Goal: Information Seeking & Learning: Find contact information

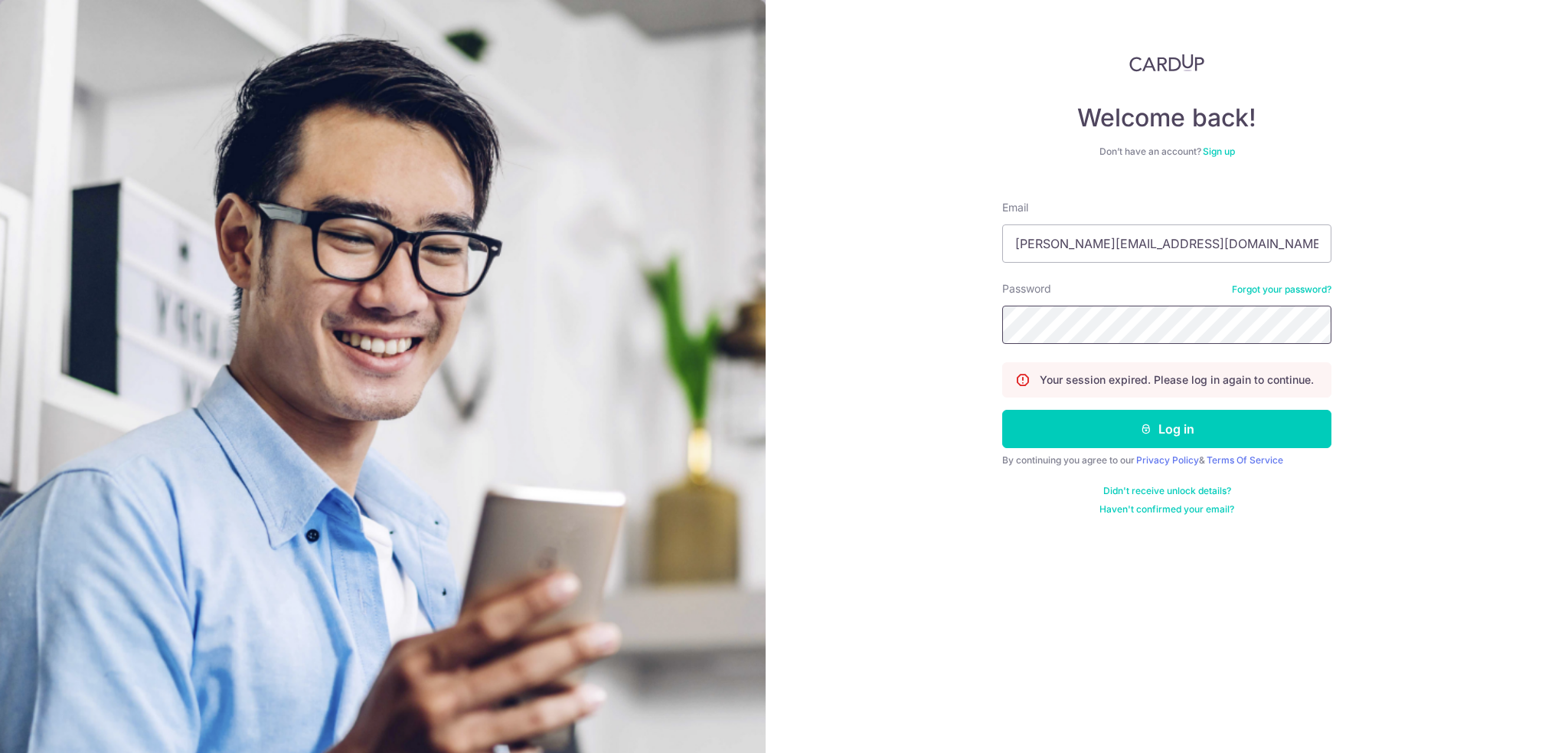
click at [1002, 410] on button "Log in" at bounding box center [1167, 428] width 329 height 38
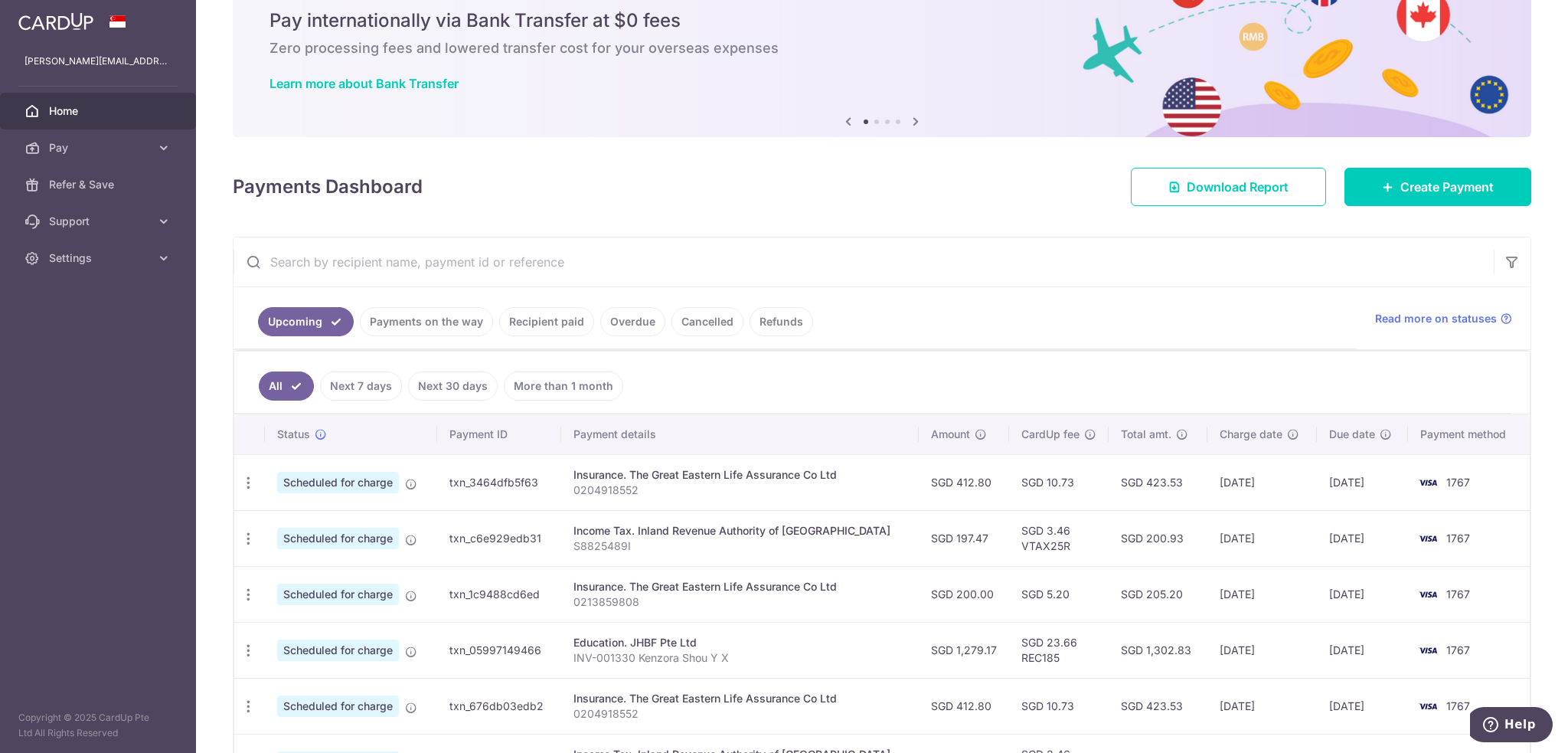
drag, startPoint x: 847, startPoint y: 357, endPoint x: 857, endPoint y: 401, distance: 45.1
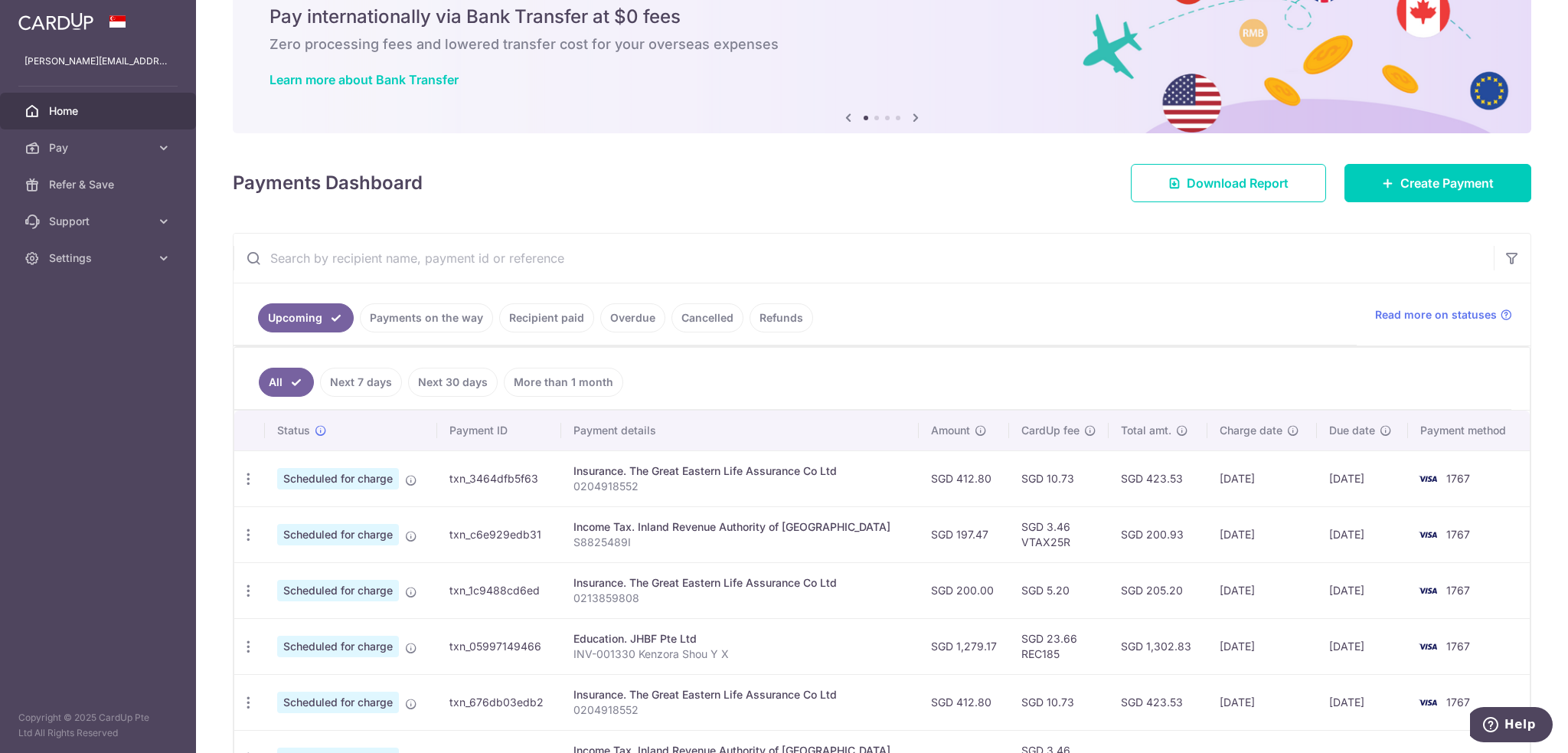
click at [415, 332] on link "Payments on the way" at bounding box center [426, 317] width 133 height 30
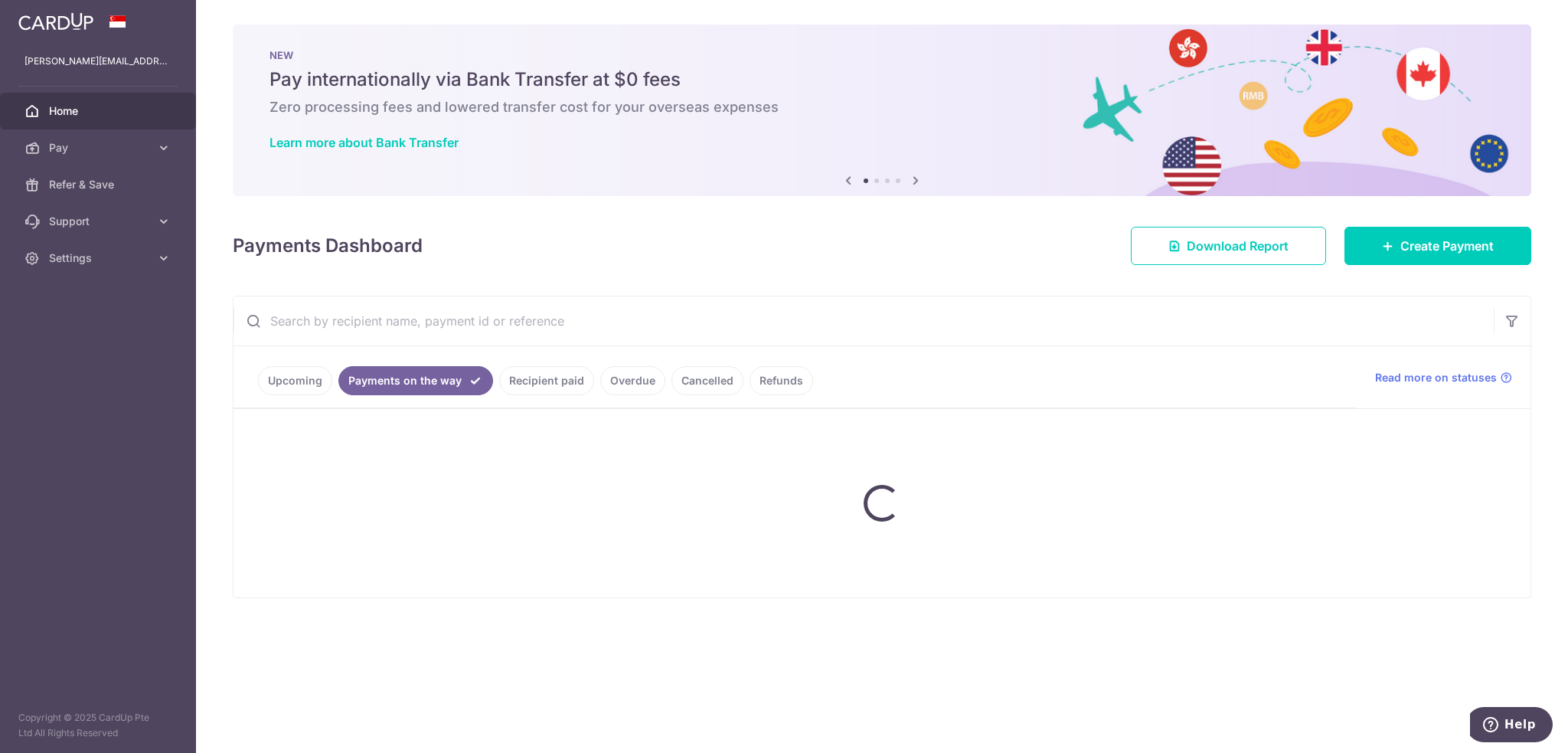
scroll to position [0, 0]
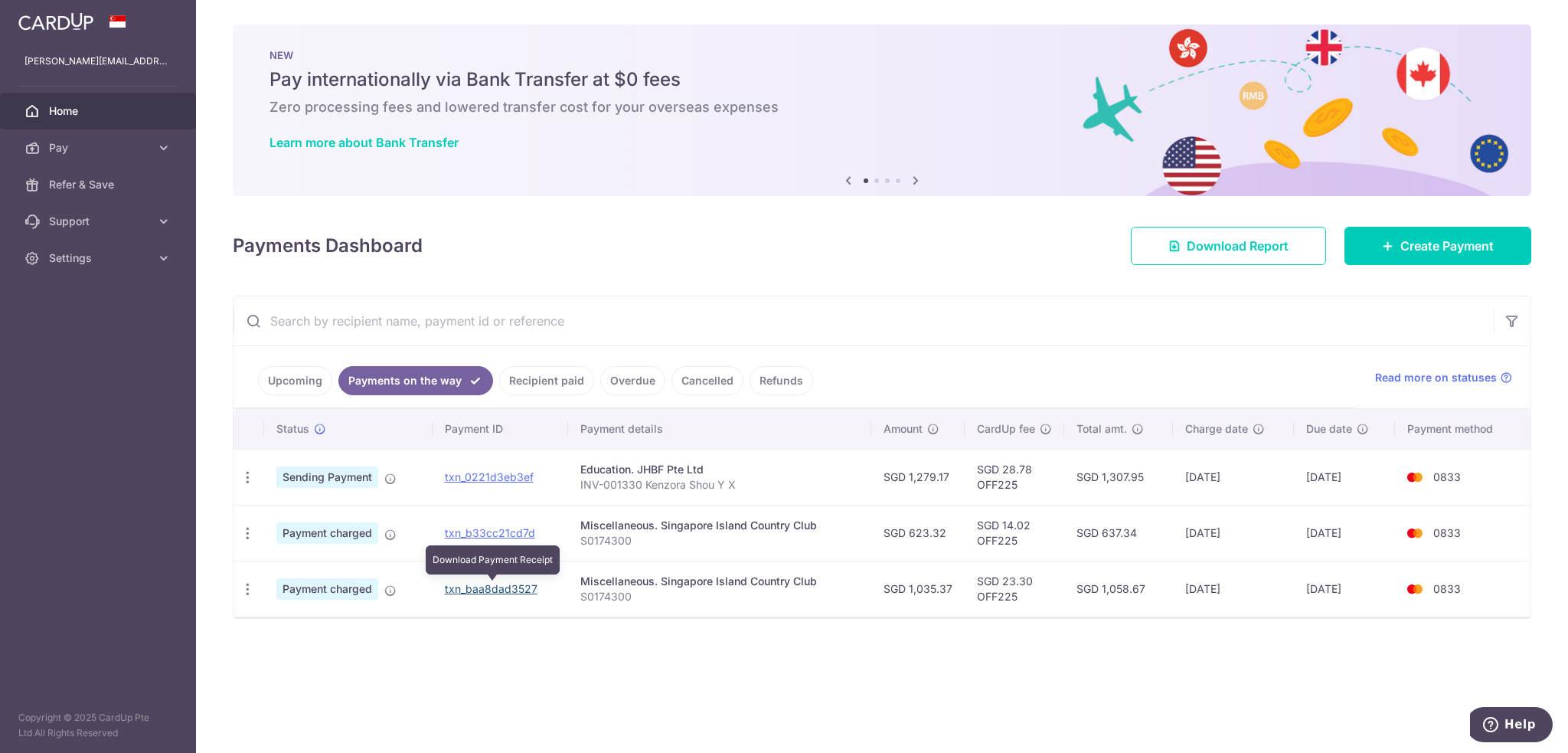
click at [514, 583] on link "txn_baa8dad3527" at bounding box center [492, 588] width 93 height 13
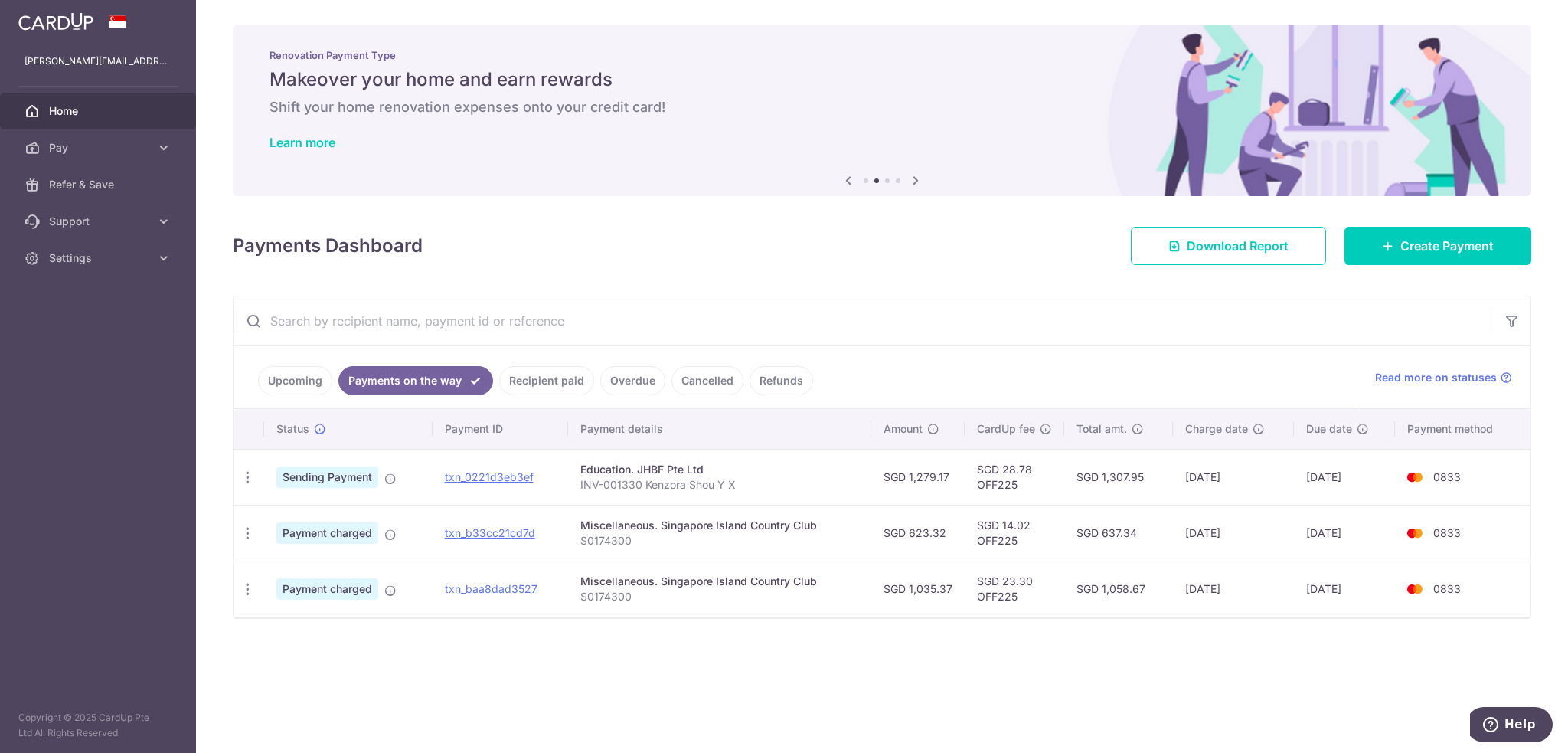
drag, startPoint x: 615, startPoint y: 227, endPoint x: 571, endPoint y: 227, distance: 44.0
click at [571, 227] on div "Payments Dashboard Download Report Create Payment" at bounding box center [881, 243] width 1299 height 45
click at [854, 181] on icon at bounding box center [848, 180] width 19 height 19
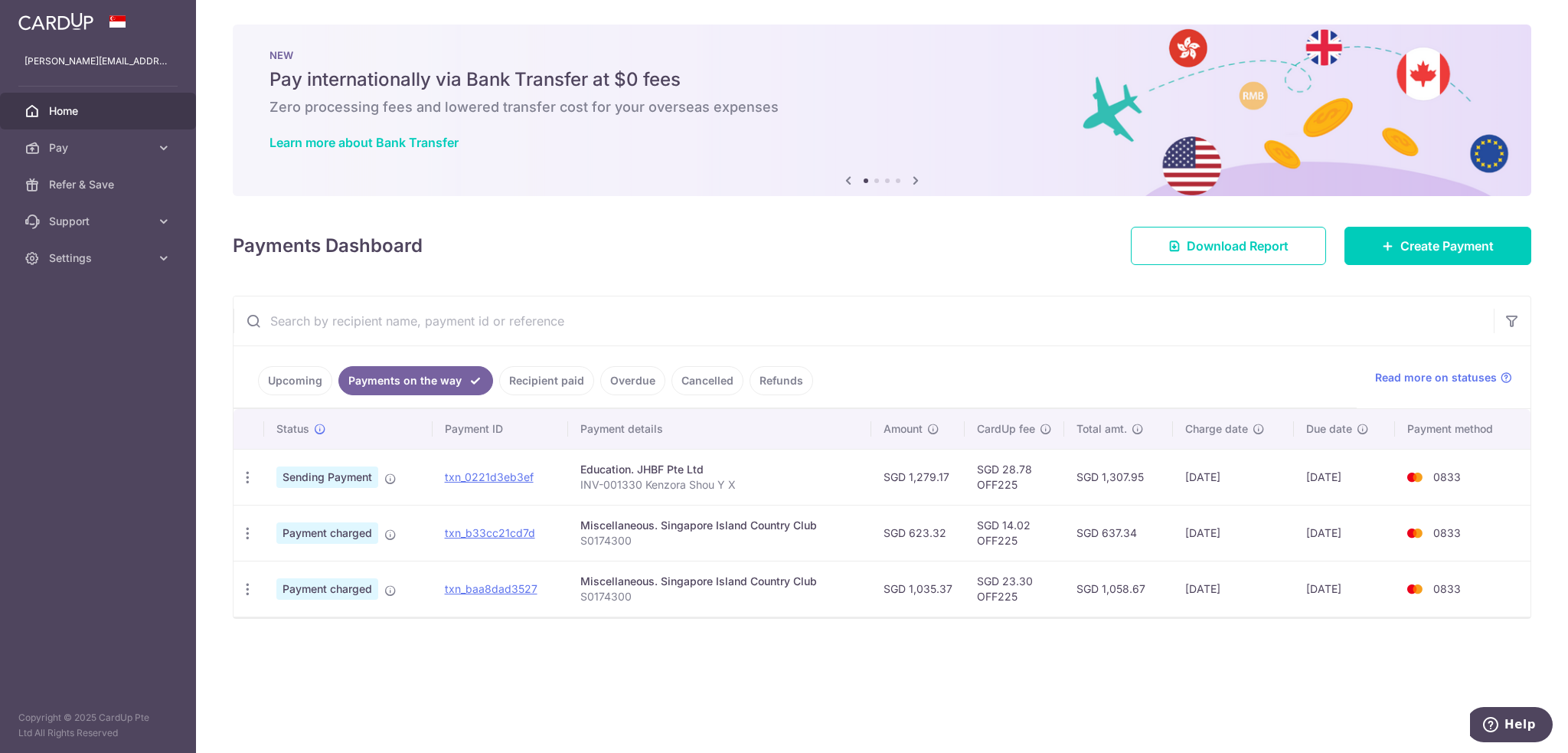
drag, startPoint x: 591, startPoint y: 247, endPoint x: 514, endPoint y: 247, distance: 77.0
click at [514, 247] on div "Payments Dashboard Download Report Create Payment" at bounding box center [881, 243] width 1299 height 45
drag, startPoint x: 489, startPoint y: 201, endPoint x: 462, endPoint y: 203, distance: 27.1
click at [462, 203] on div "× Pause Schedule Pause all future payments in this series Pause just this one p…" at bounding box center [881, 376] width 1372 height 753
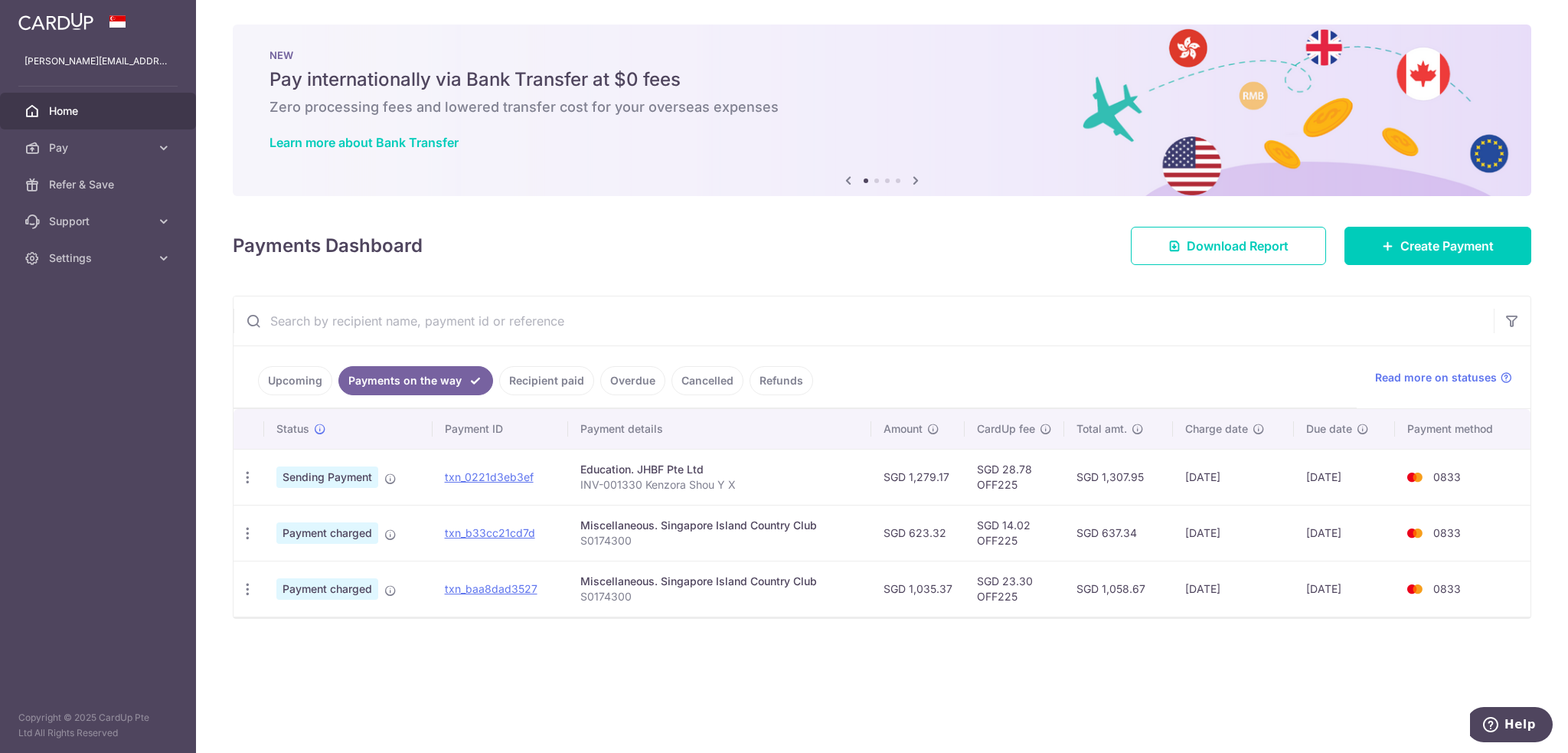
drag, startPoint x: 462, startPoint y: 203, endPoint x: 455, endPoint y: 204, distance: 7.1
click at [455, 204] on div "× Pause Schedule Pause all future payments in this series Pause just this one p…" at bounding box center [881, 376] width 1372 height 753
click at [397, 136] on link "Learn more about Bank Transfer" at bounding box center [364, 142] width 190 height 15
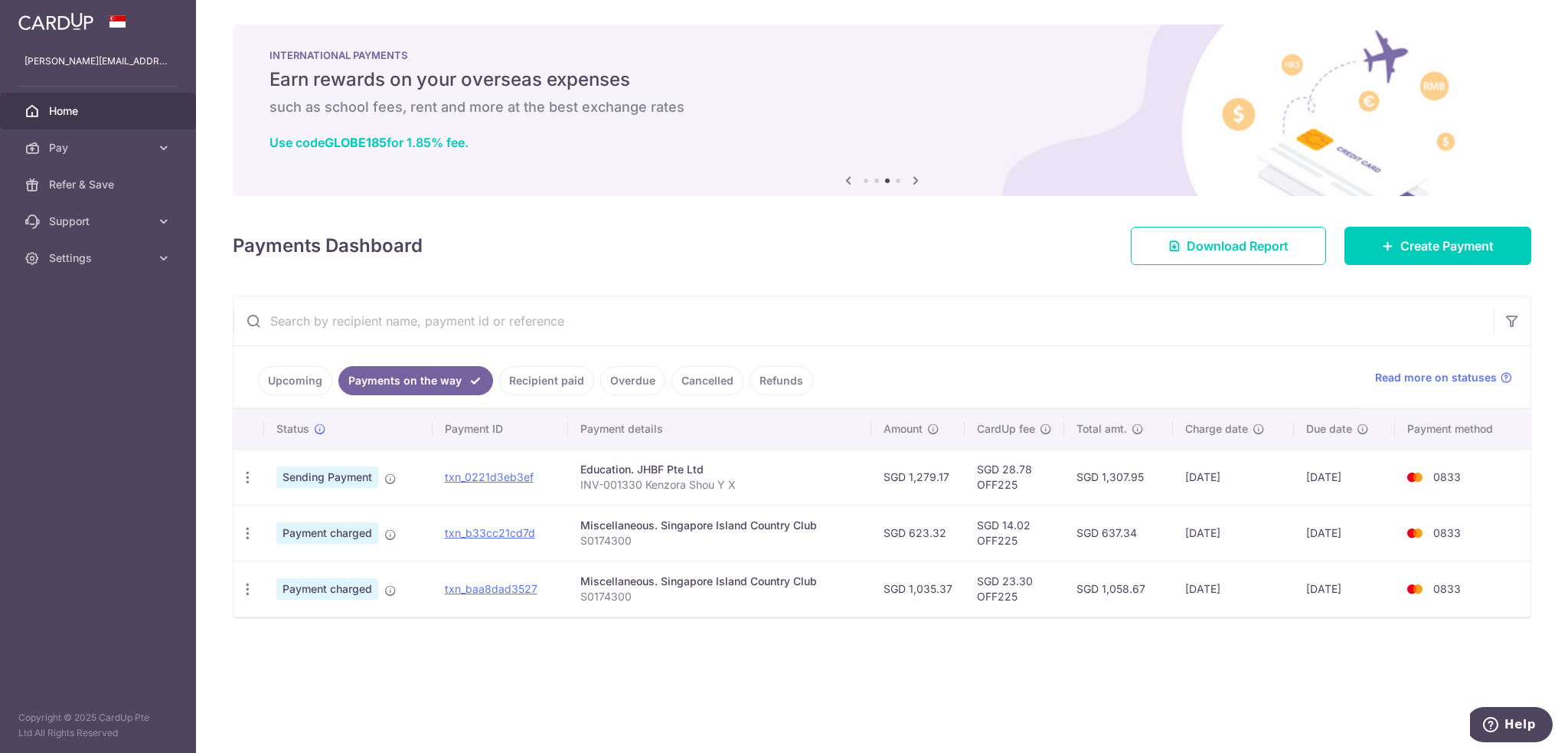
click at [628, 258] on div "Payments Dashboard Download Report Create Payment" at bounding box center [881, 243] width 1299 height 45
drag, startPoint x: 628, startPoint y: 258, endPoint x: 561, endPoint y: 266, distance: 67.5
click at [561, 266] on div "× Pause Schedule Pause all future payments in this series Pause just this one p…" at bounding box center [881, 376] width 1372 height 753
drag, startPoint x: 561, startPoint y: 266, endPoint x: 502, endPoint y: 265, distance: 59.0
click at [502, 265] on div "× Pause Schedule Pause all future payments in this series Pause just this one p…" at bounding box center [881, 376] width 1372 height 753
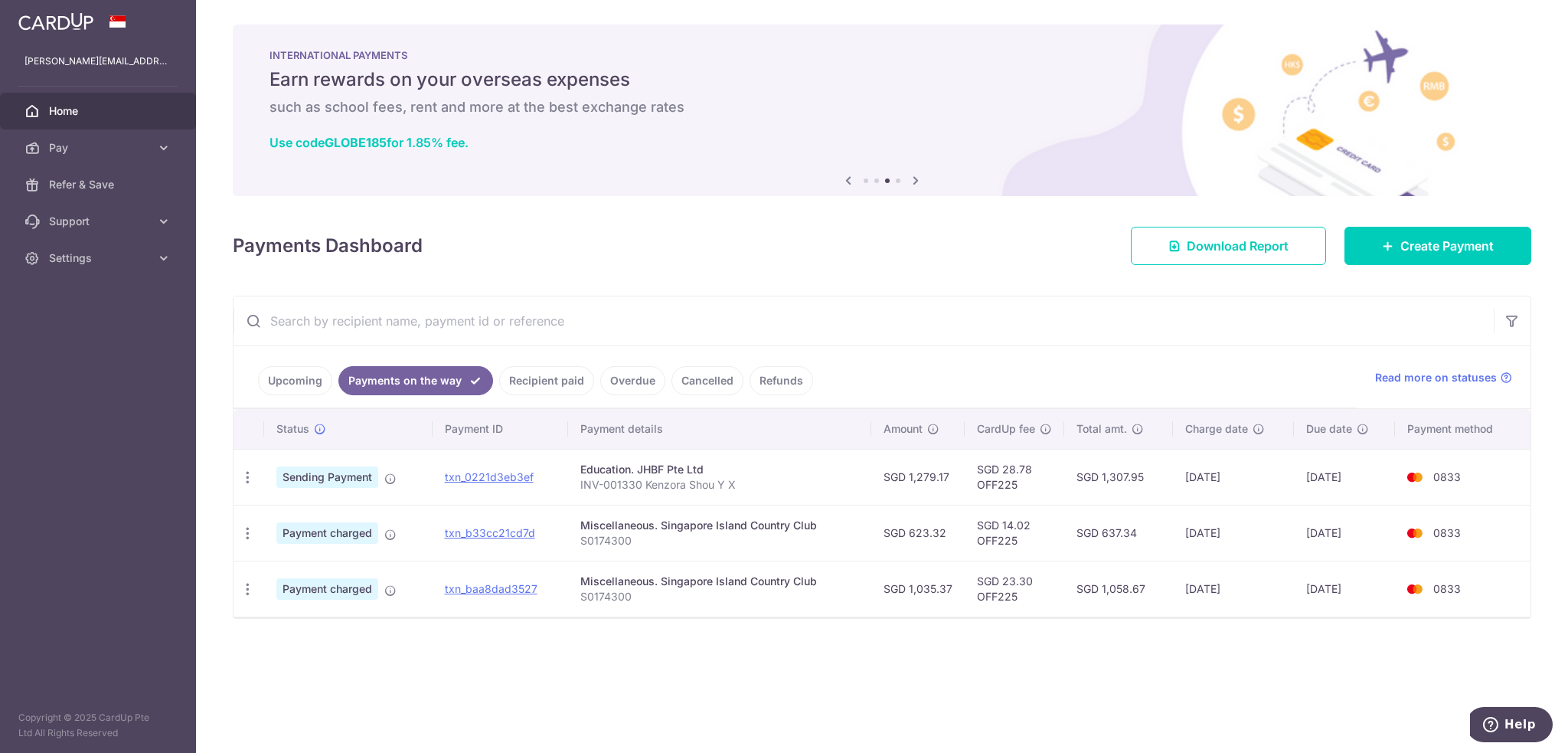
click at [601, 242] on div "Payments Dashboard Download Report Create Payment" at bounding box center [881, 243] width 1299 height 45
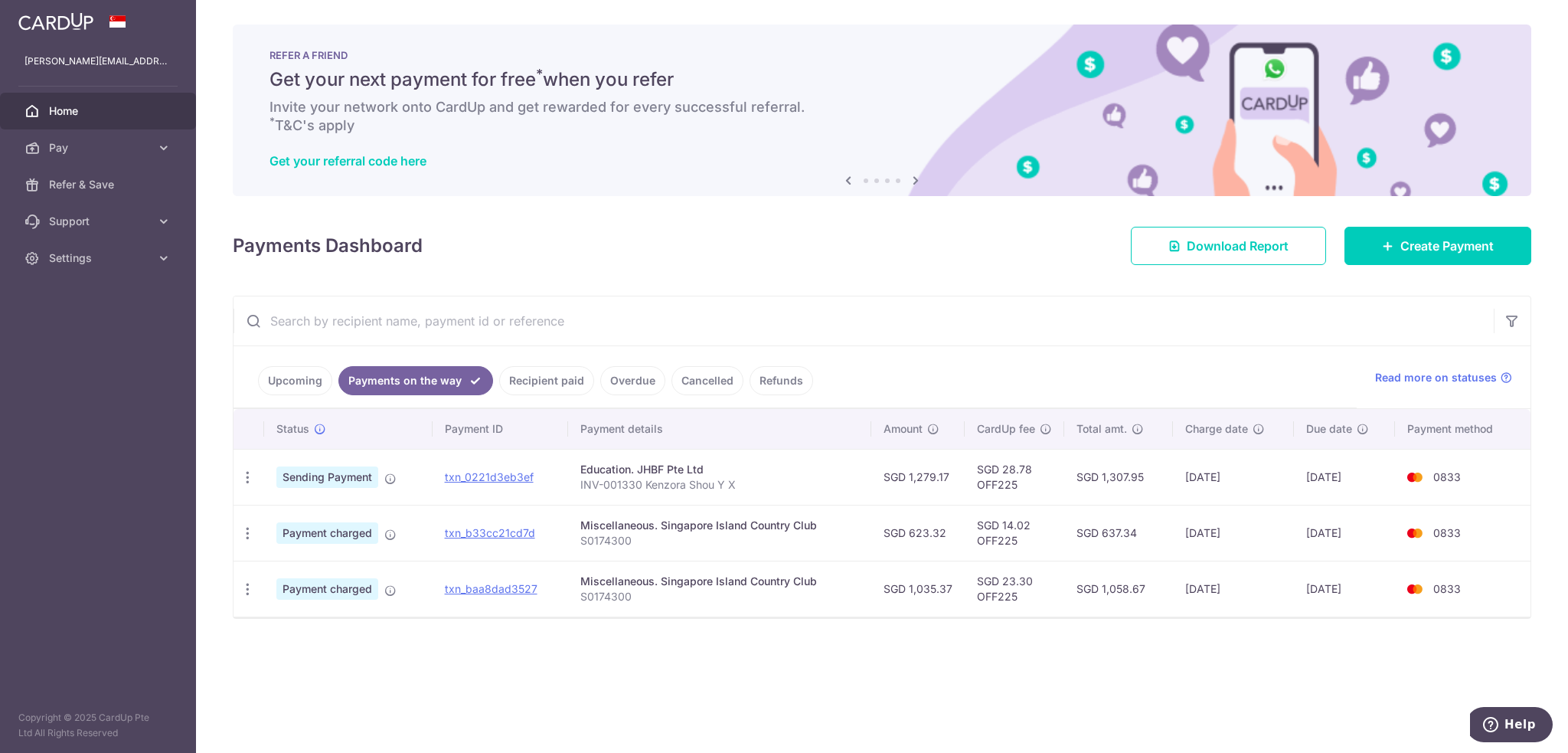
click at [943, 325] on input "text" at bounding box center [864, 320] width 1260 height 49
drag, startPoint x: 944, startPoint y: 326, endPoint x: 905, endPoint y: 339, distance: 41.1
click at [905, 339] on input "text" at bounding box center [864, 320] width 1260 height 49
drag, startPoint x: 905, startPoint y: 339, endPoint x: 865, endPoint y: 347, distance: 40.8
click at [865, 347] on ul "Upcoming Payments on the way Recipient paid Overdue Cancelled Refunds" at bounding box center [795, 376] width 1123 height 62
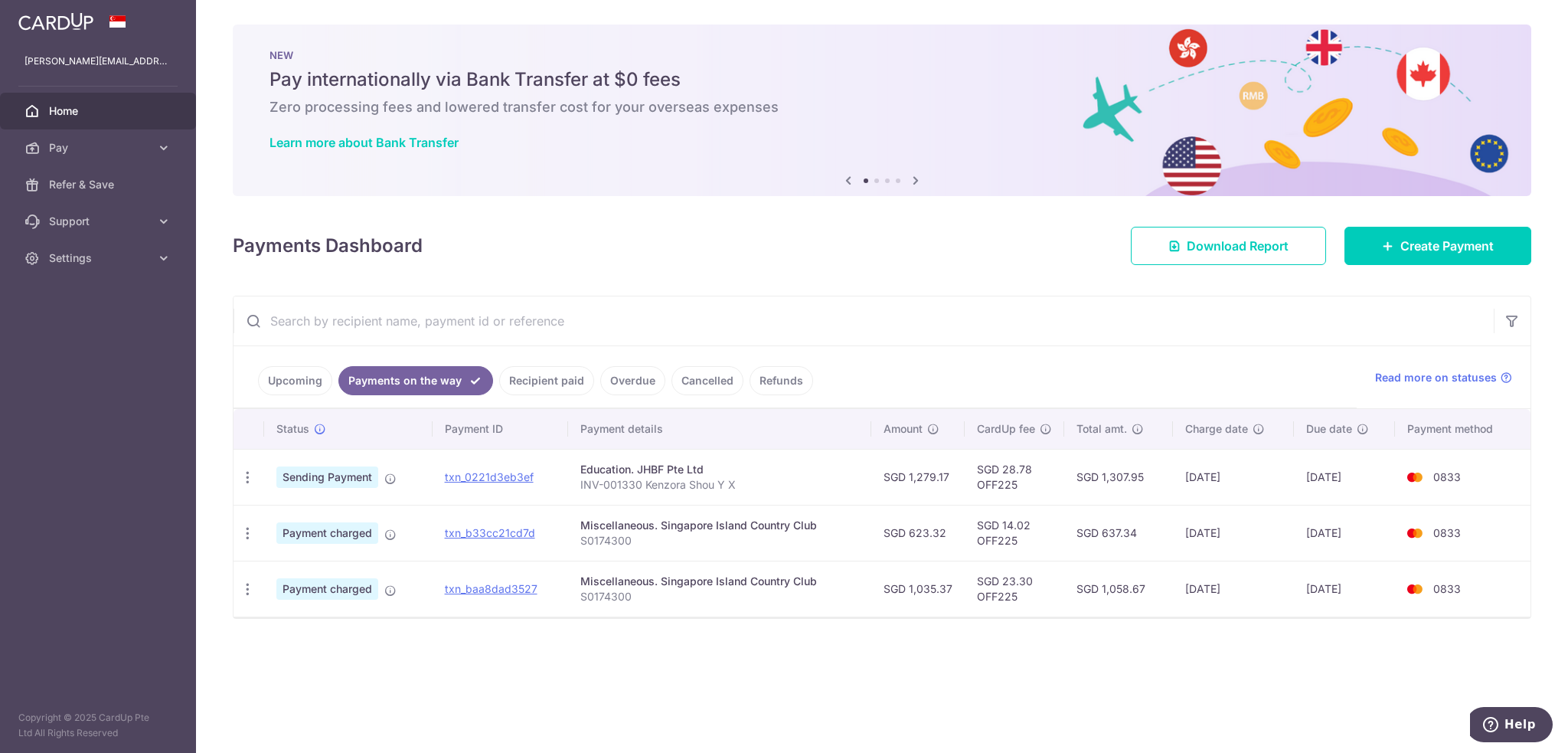
drag, startPoint x: 837, startPoint y: 291, endPoint x: 782, endPoint y: 280, distance: 56.1
click at [782, 280] on div "× Pause Schedule Pause all future payments in this series Pause just this one p…" at bounding box center [881, 376] width 1372 height 753
click at [385, 596] on icon at bounding box center [391, 591] width 13 height 13
click at [168, 221] on icon at bounding box center [164, 221] width 15 height 15
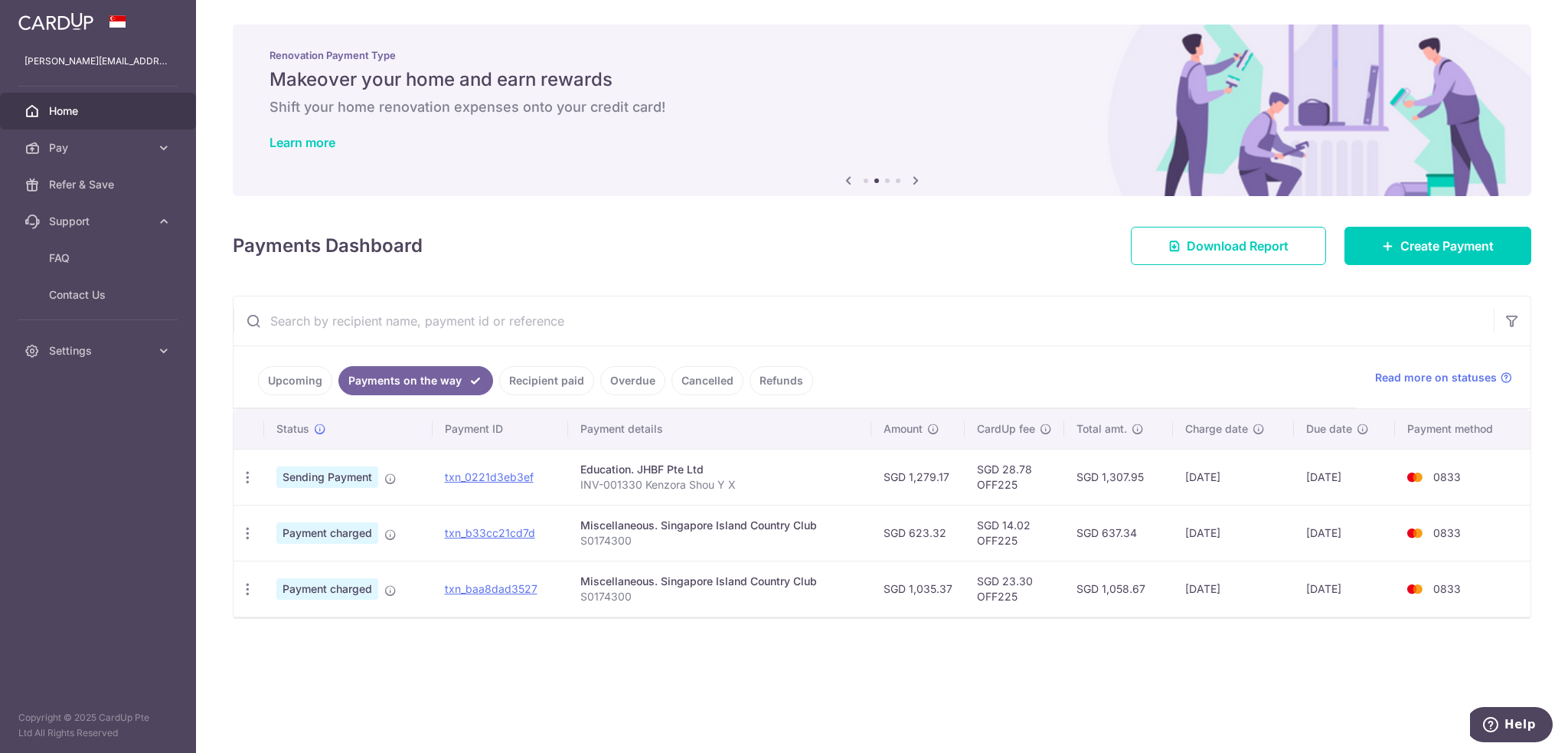
drag, startPoint x: 768, startPoint y: 296, endPoint x: 685, endPoint y: 292, distance: 83.1
click at [685, 292] on div "× Pause Schedule Pause all future payments in this series Pause just this one p…" at bounding box center [881, 376] width 1372 height 753
drag, startPoint x: 685, startPoint y: 292, endPoint x: 535, endPoint y: 278, distance: 150.7
click at [627, 265] on div "× Pause Schedule Pause all future payments in this series Pause just this one p…" at bounding box center [881, 376] width 1372 height 753
click at [50, 287] on span "Contact Us" at bounding box center [99, 294] width 101 height 15
